Goal: Find specific page/section: Find specific page/section

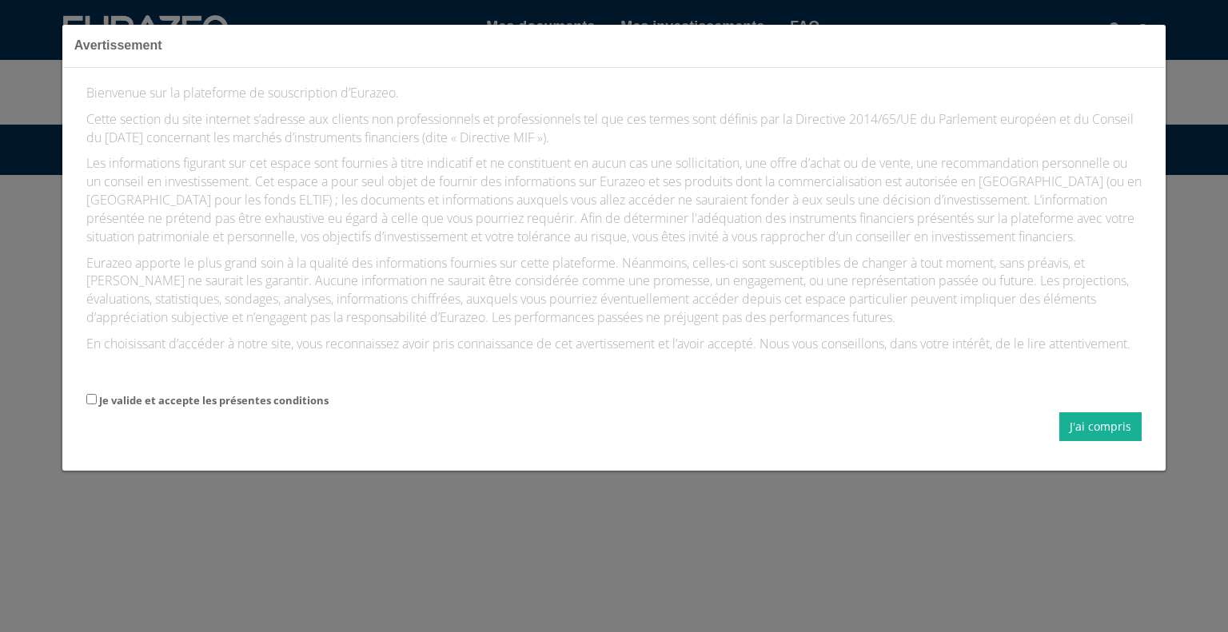
click at [212, 408] on label "Je valide et accepte les présentes conditions" at bounding box center [213, 400] width 229 height 15
click at [97, 404] on input "Je valide et accepte les présentes conditions" at bounding box center [91, 399] width 10 height 10
checkbox input "true"
click at [1084, 441] on button "J'ai compris" at bounding box center [1100, 426] width 82 height 29
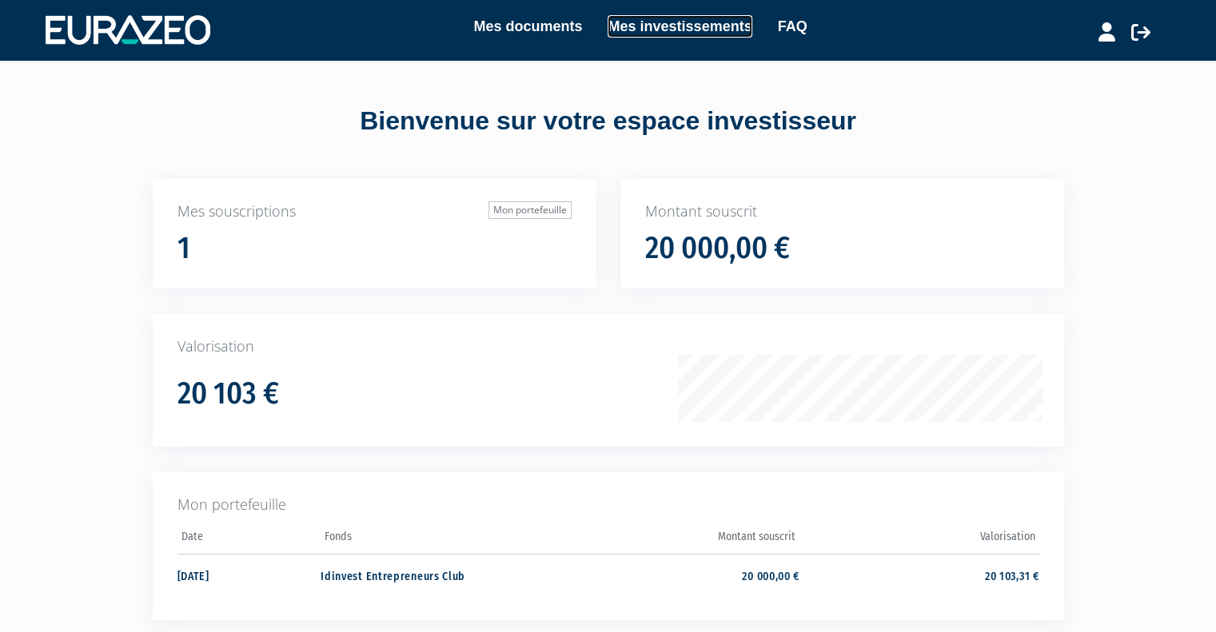
click at [676, 31] on link "Mes investissements" at bounding box center [679, 26] width 144 height 22
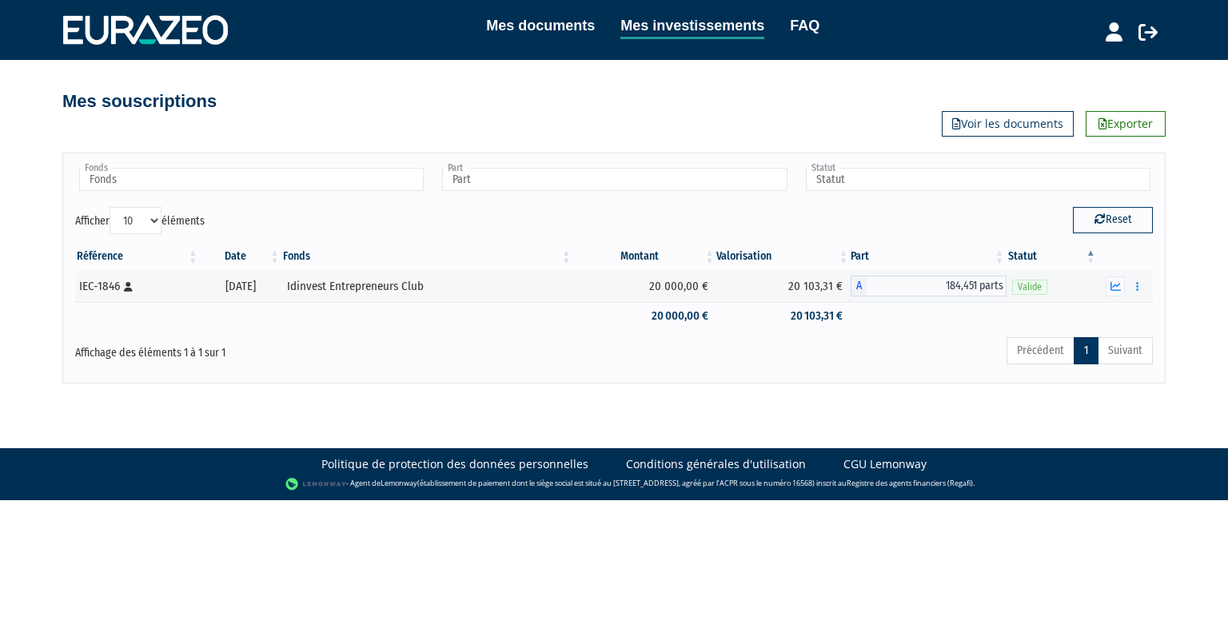
click at [1139, 287] on button "button" at bounding box center [1137, 287] width 19 height 20
click at [1187, 236] on div "Mes documents Mes investissements FAQ Déconnexion Mes documents Mes investissem…" at bounding box center [614, 192] width 1228 height 384
click at [531, 32] on link "Mes documents" at bounding box center [540, 25] width 109 height 22
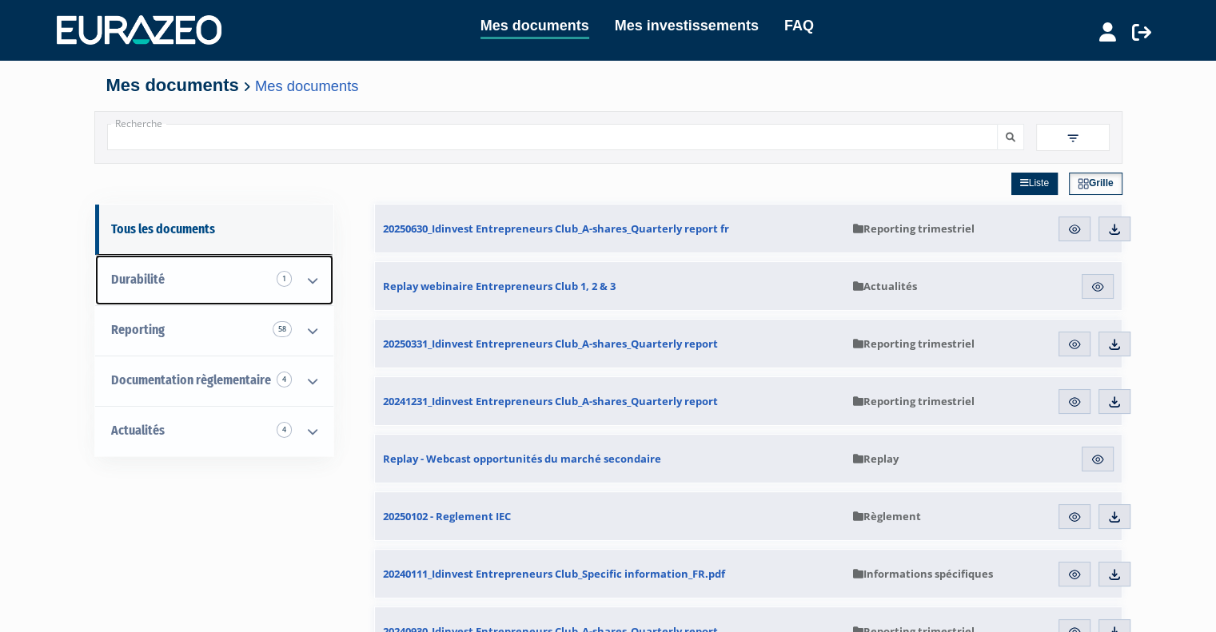
click at [316, 284] on icon at bounding box center [313, 281] width 42 height 50
